Goal: Find specific page/section: Find specific page/section

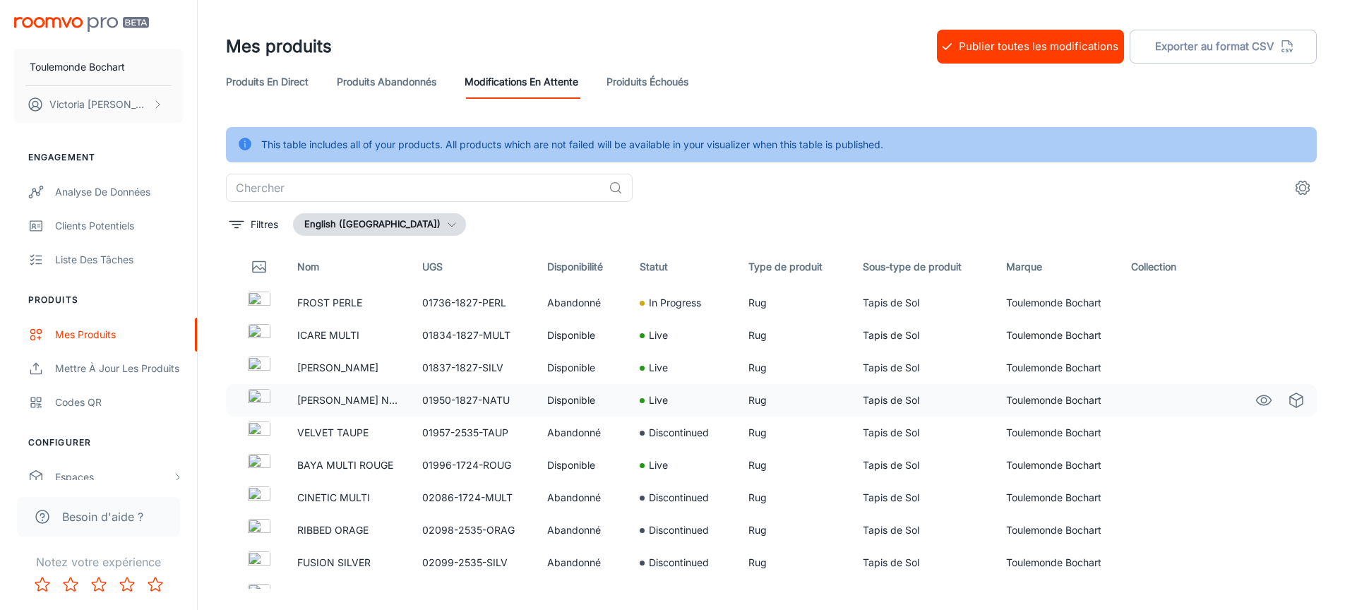
scroll to position [289, 0]
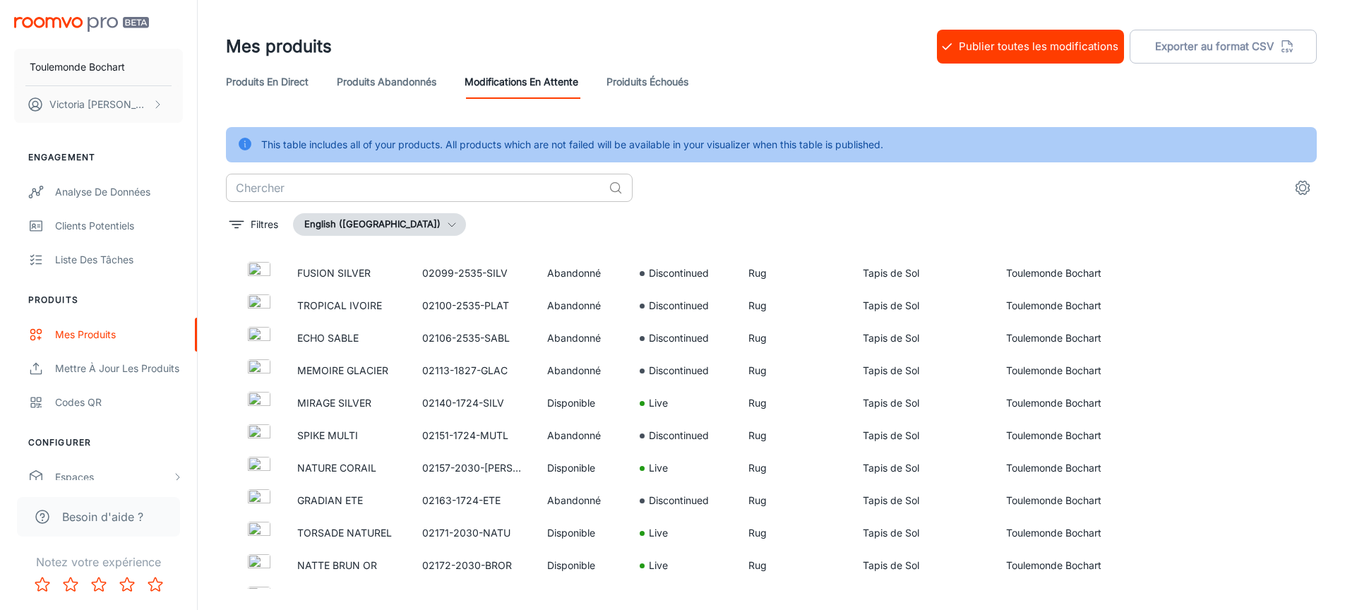
click at [431, 188] on input "text" at bounding box center [414, 188] width 377 height 28
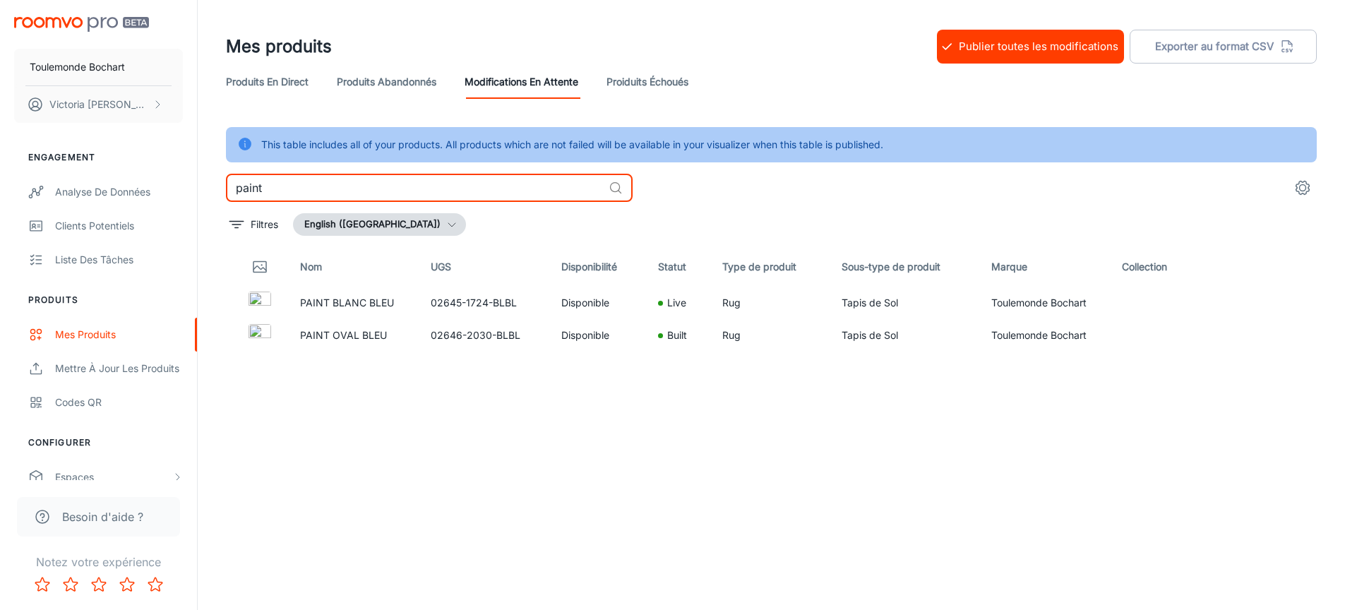
type input "paint"
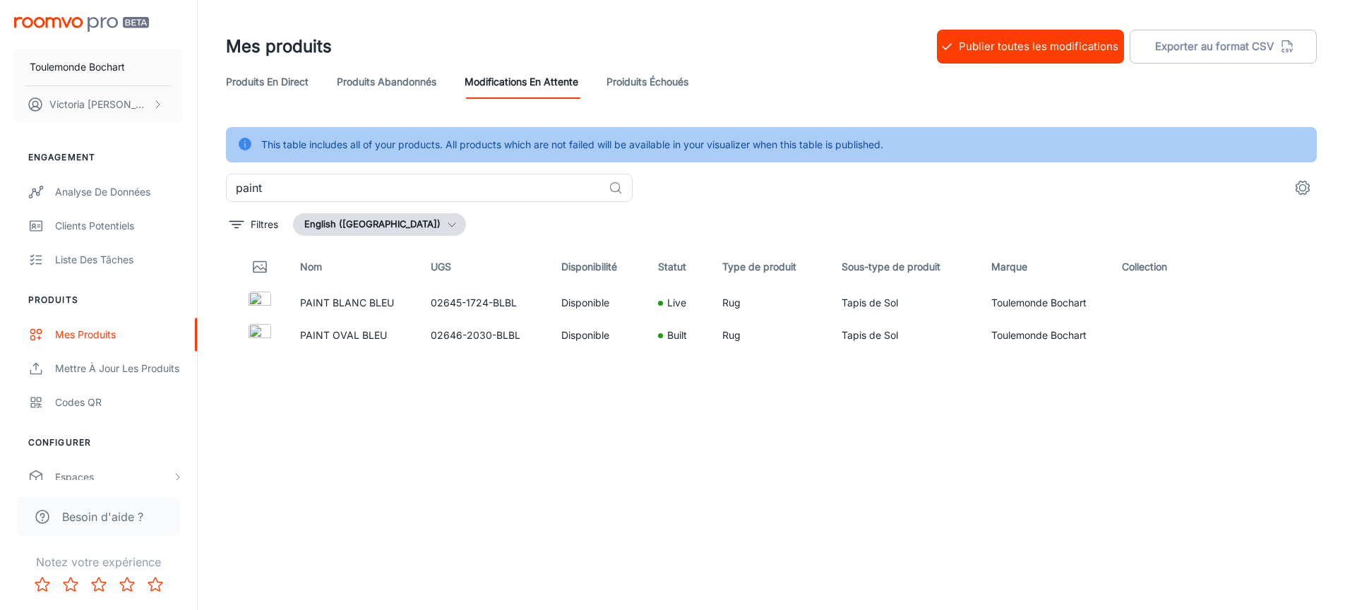
click at [446, 226] on icon "button" at bounding box center [451, 224] width 11 height 11
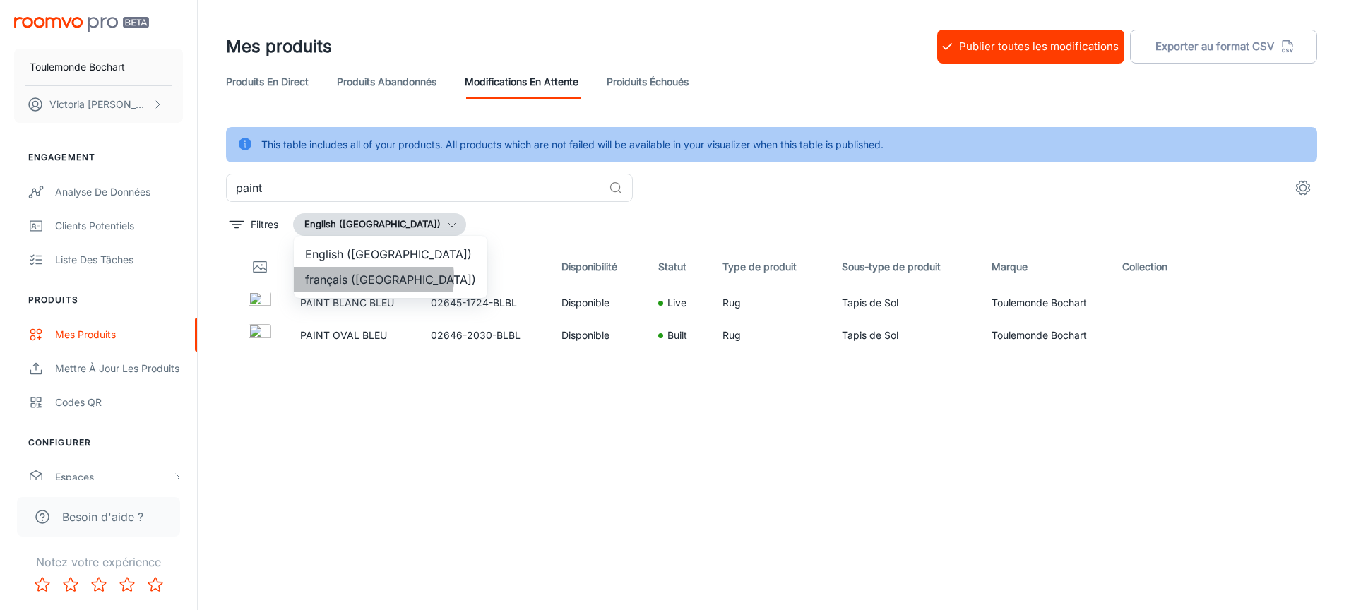
click at [363, 277] on li "français ([GEOGRAPHIC_DATA])" at bounding box center [390, 279] width 193 height 25
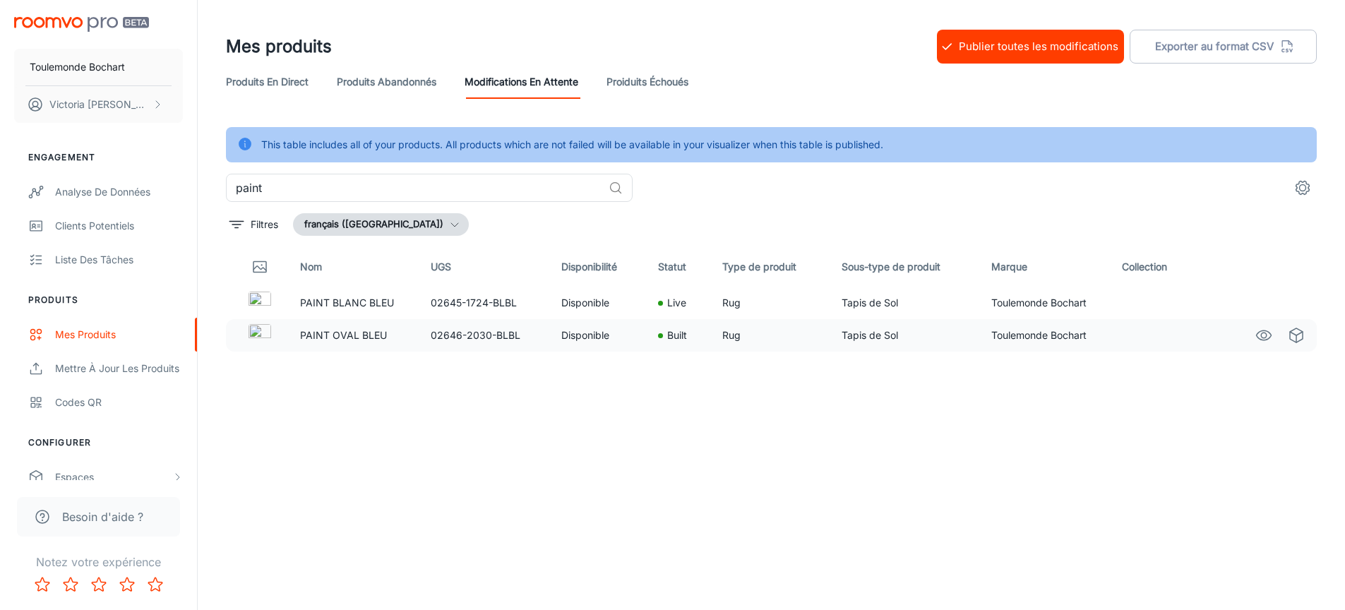
click at [479, 344] on td "02646-2030-BLBL" at bounding box center [484, 335] width 131 height 32
click at [440, 330] on td "02646-2030-BLBL" at bounding box center [484, 335] width 131 height 32
